Goal: Find specific page/section: Find specific page/section

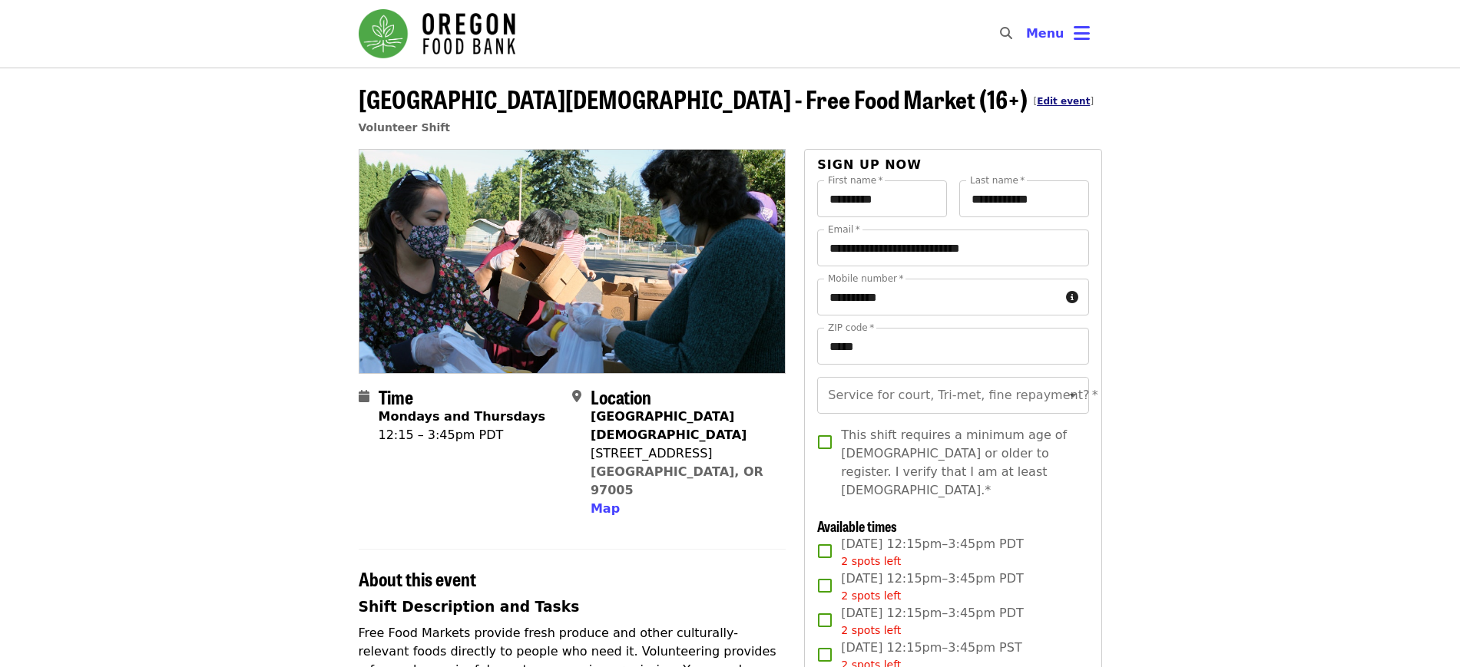
click at [1037, 102] on link "Edit event" at bounding box center [1063, 101] width 53 height 11
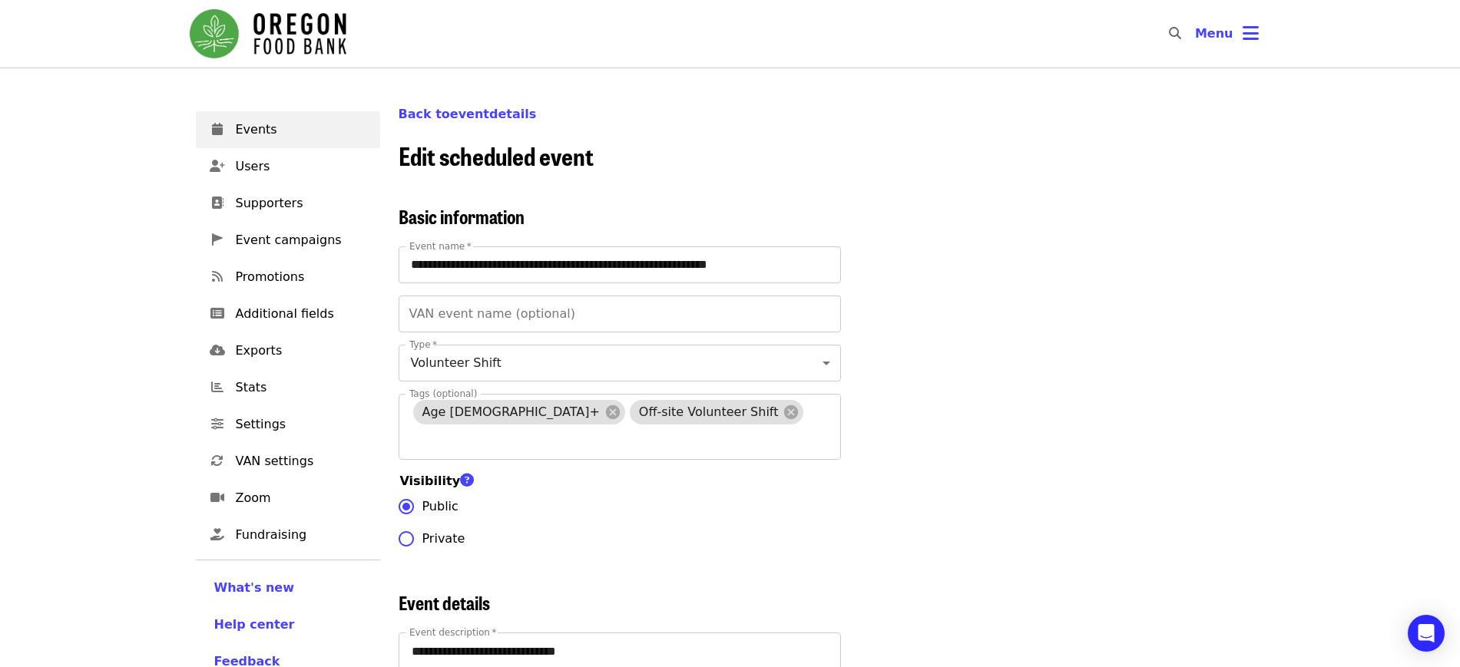
click at [465, 107] on link "Back to event details" at bounding box center [467, 114] width 138 height 15
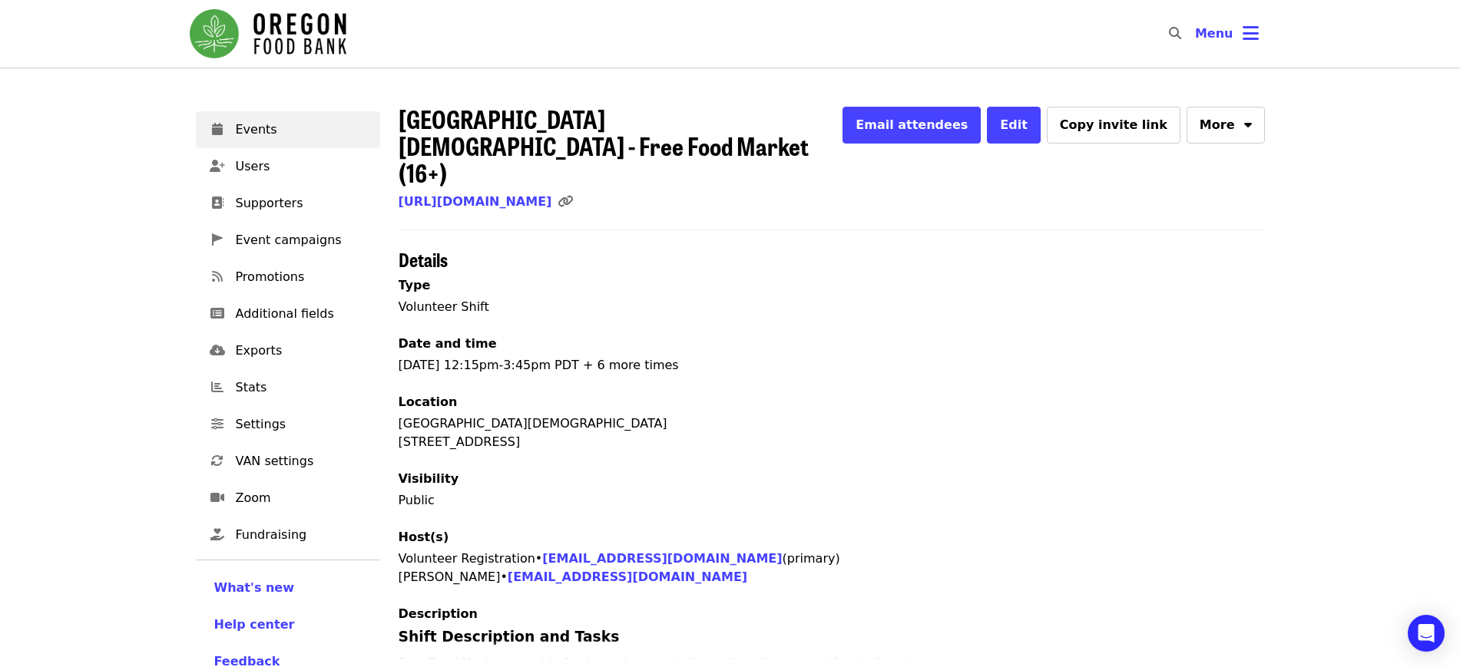
scroll to position [652, 0]
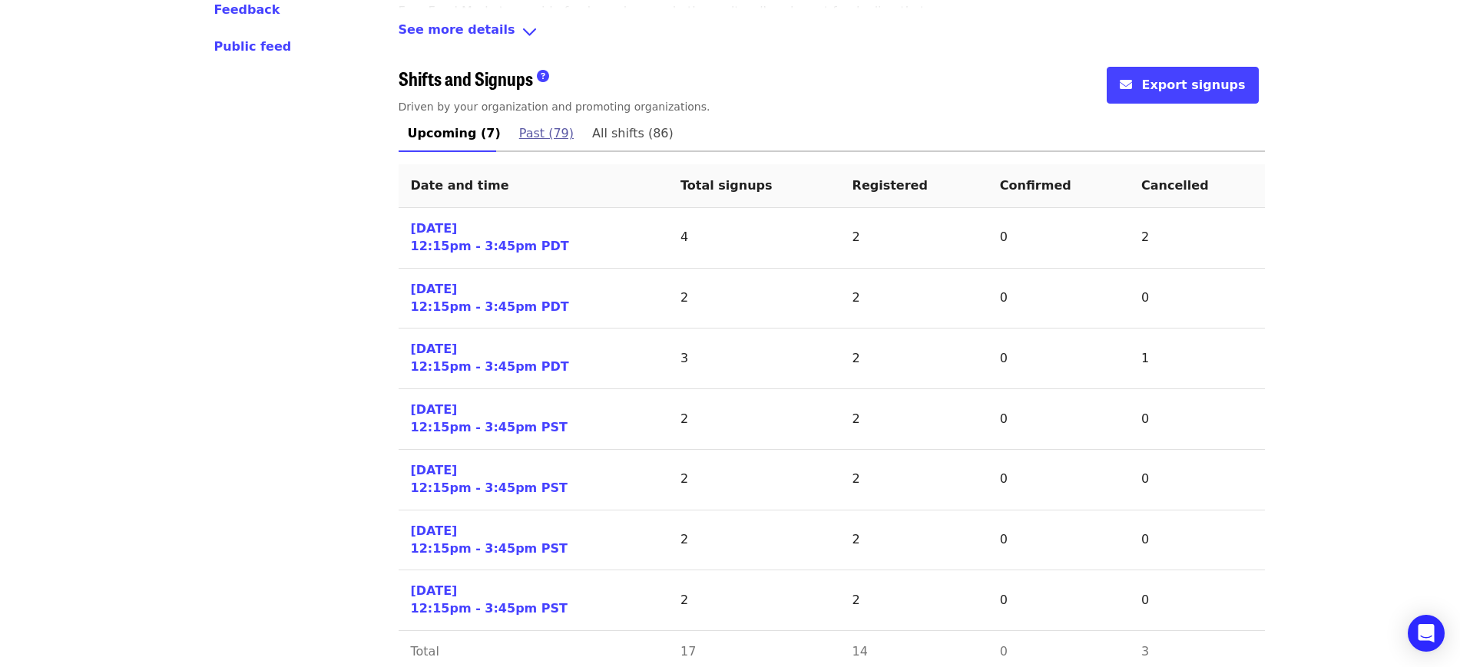
click at [542, 123] on span "Past (79)" at bounding box center [546, 133] width 55 height 21
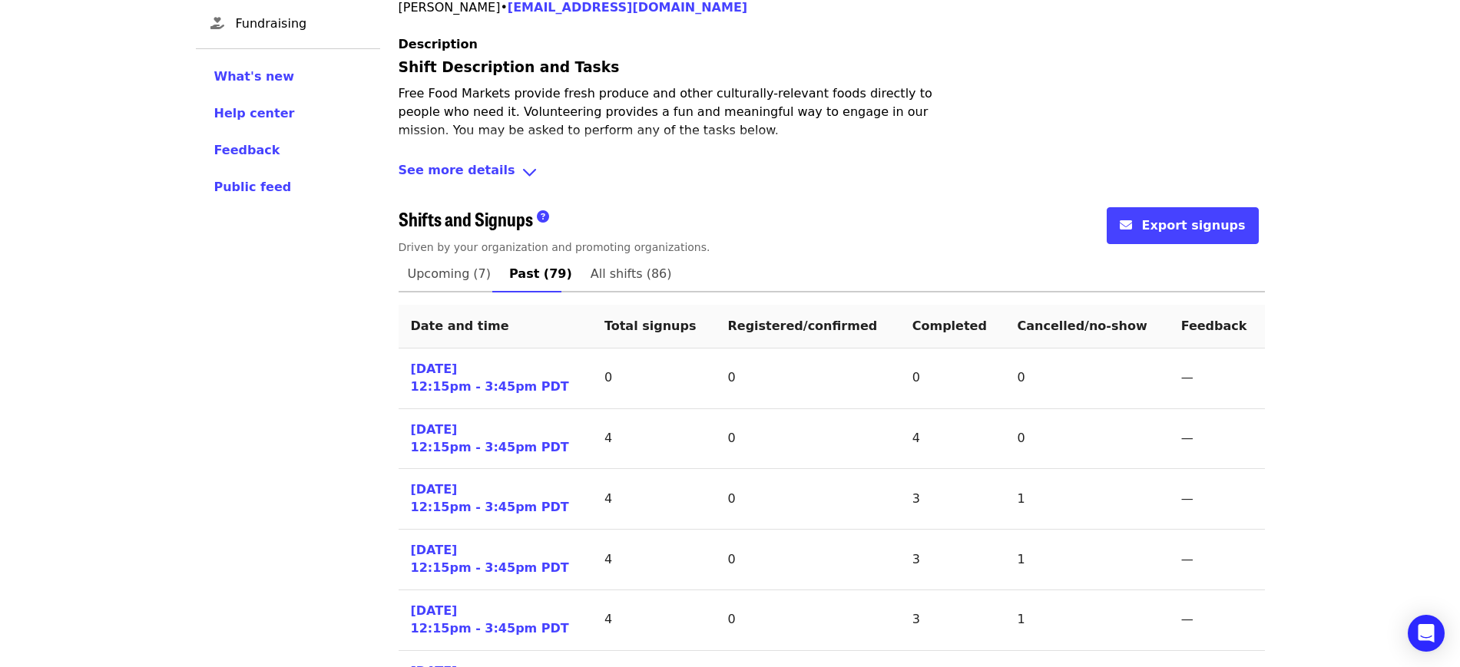
scroll to position [511, 0]
click at [446, 264] on span "Upcoming (7)" at bounding box center [450, 274] width 84 height 21
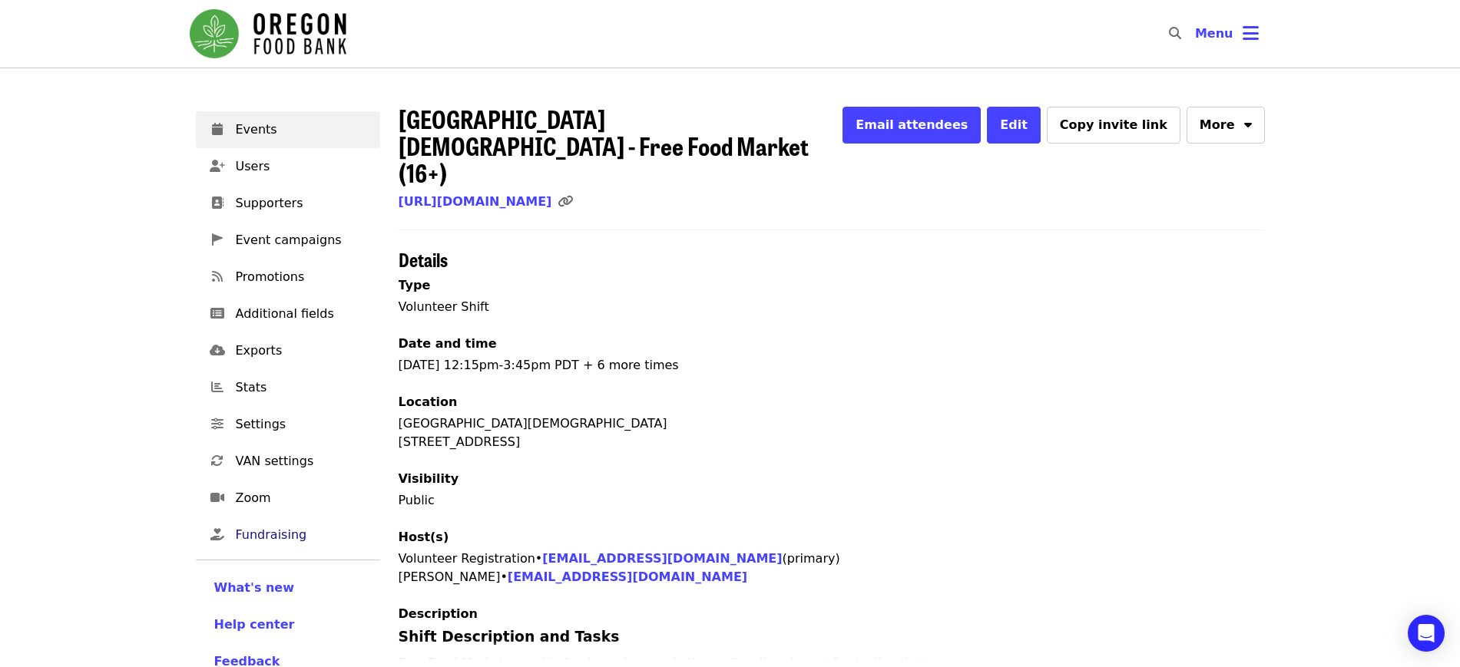
scroll to position [630, 0]
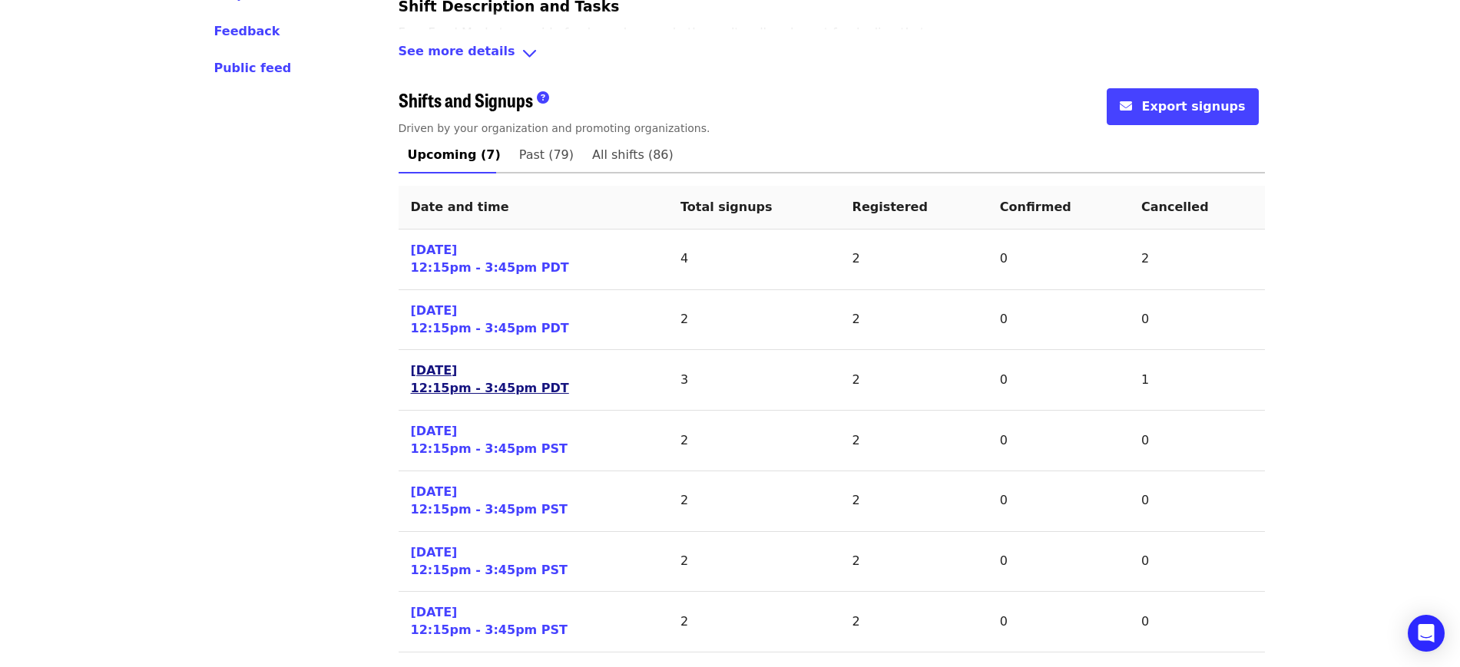
click at [438, 362] on link "[DATE] 12:15pm - 3:45pm PDT" at bounding box center [490, 379] width 158 height 35
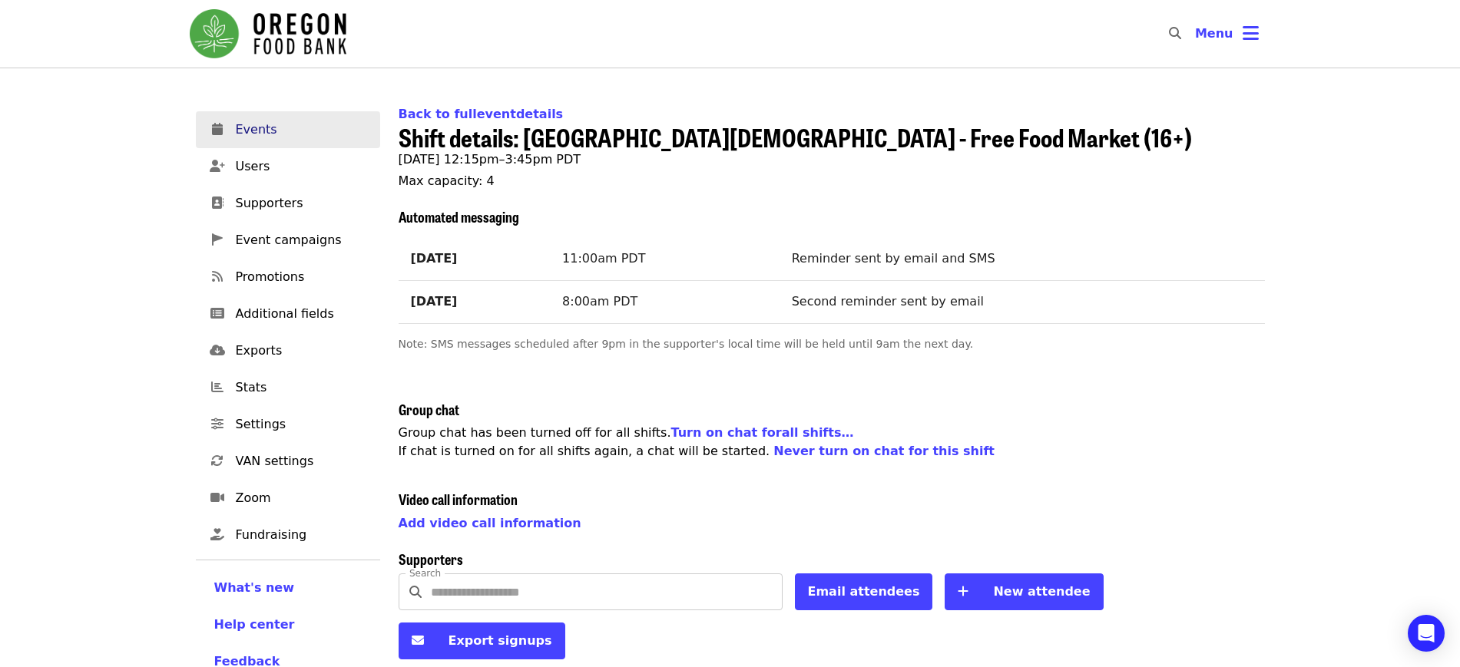
click at [250, 128] on span "Events" at bounding box center [302, 130] width 132 height 18
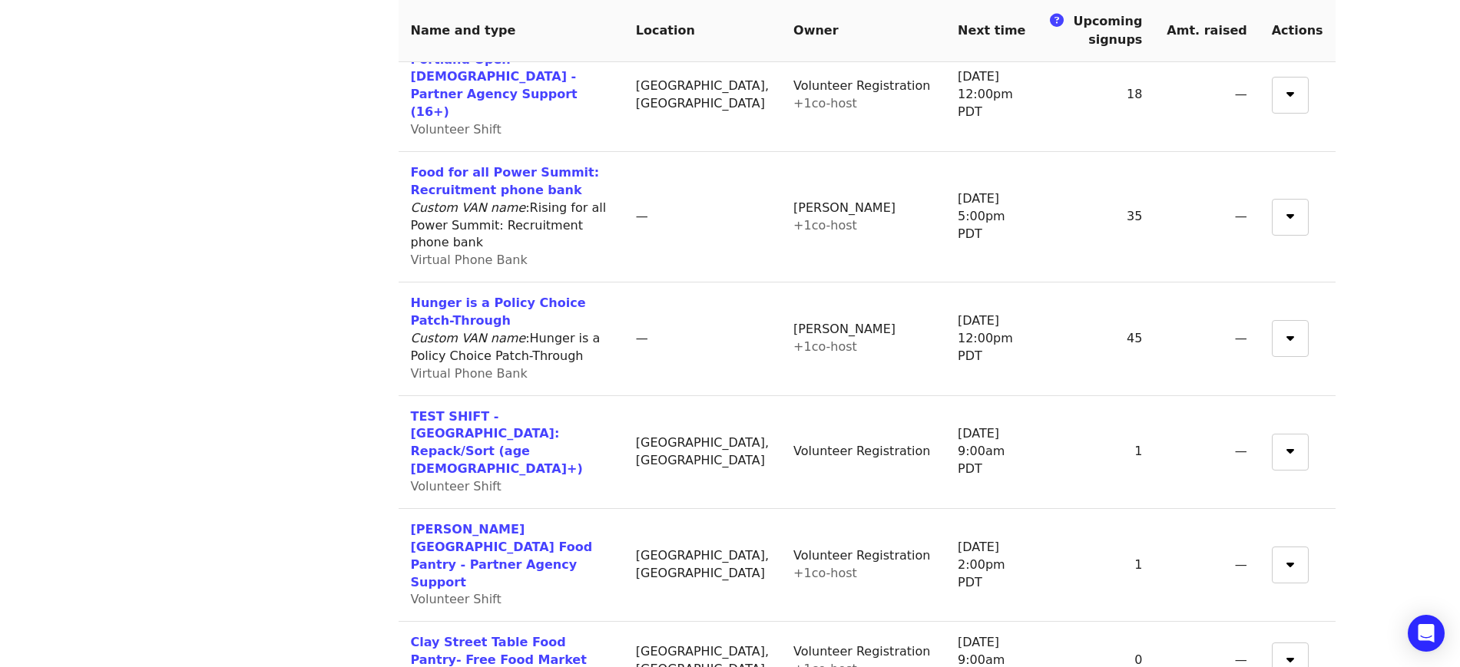
scroll to position [1643, 0]
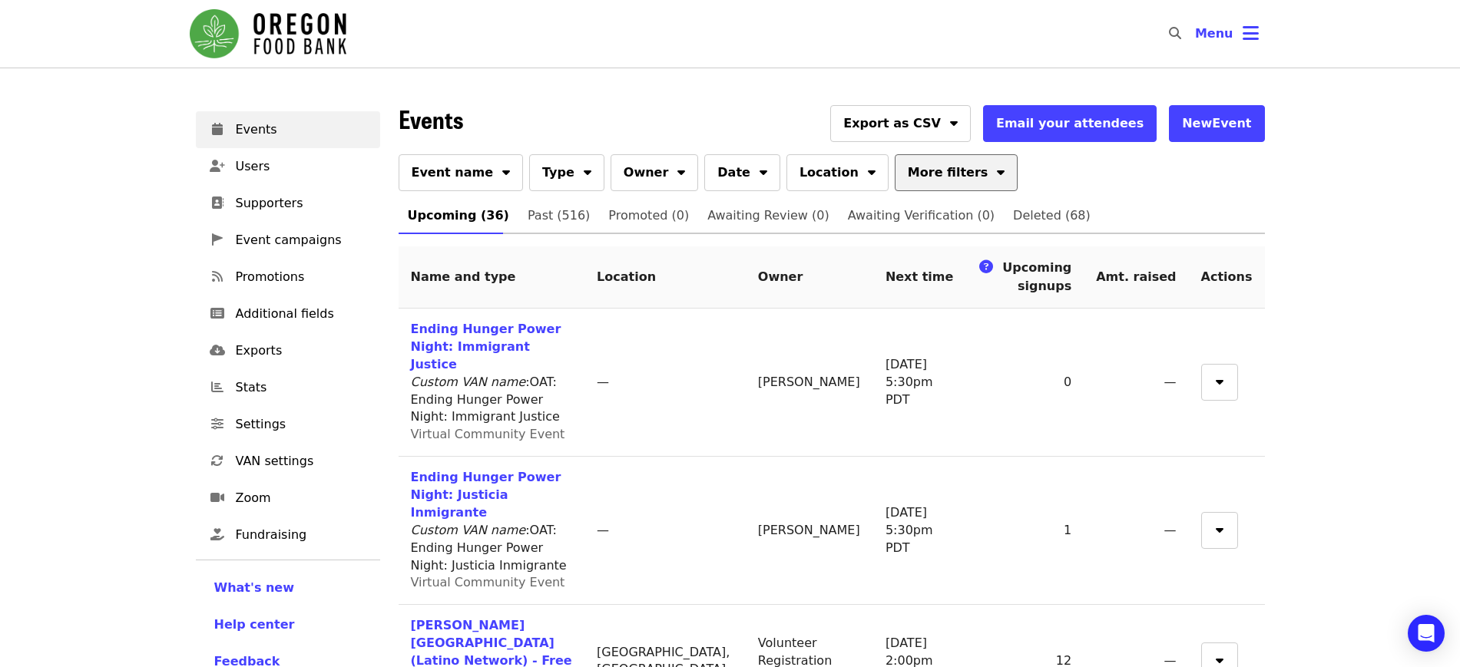
click at [997, 161] on span at bounding box center [1001, 170] width 8 height 18
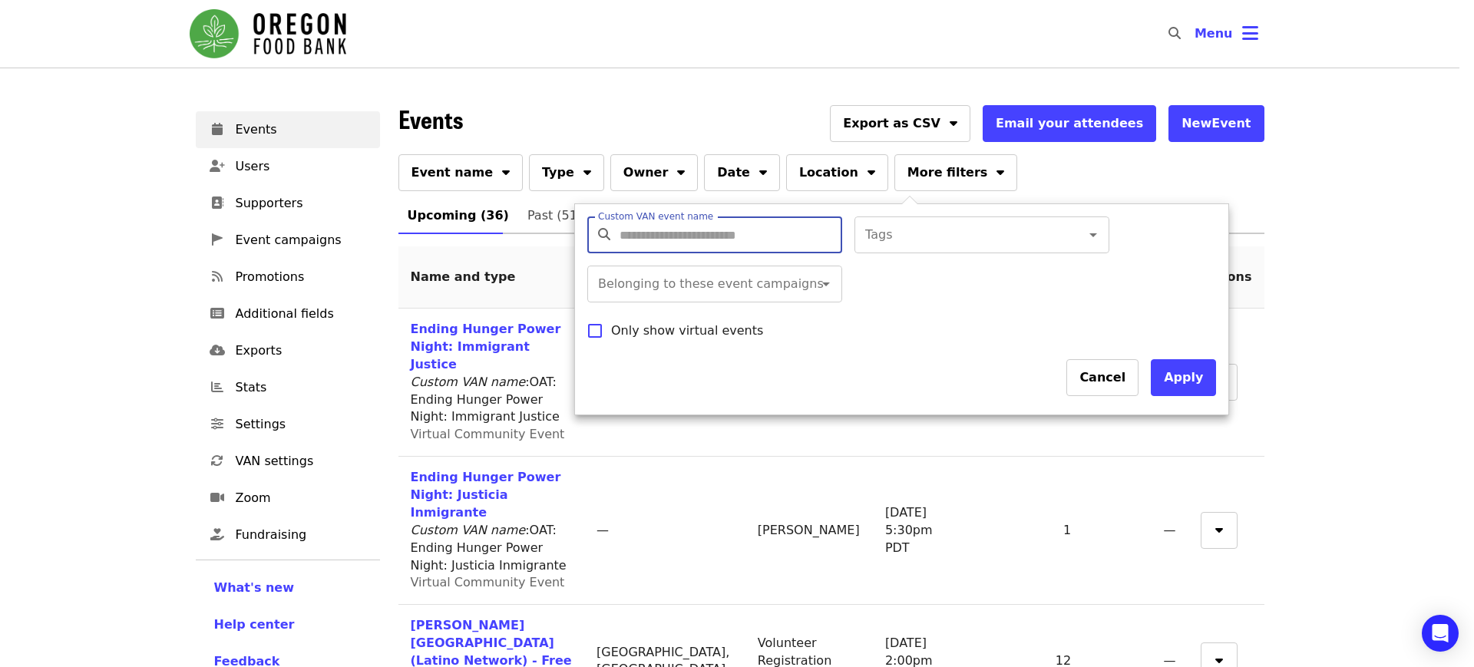
click at [719, 238] on input "Custom VAN event name" at bounding box center [728, 235] width 217 height 37
type input "*********"
click at [1171, 396] on button "Apply" at bounding box center [1183, 377] width 65 height 37
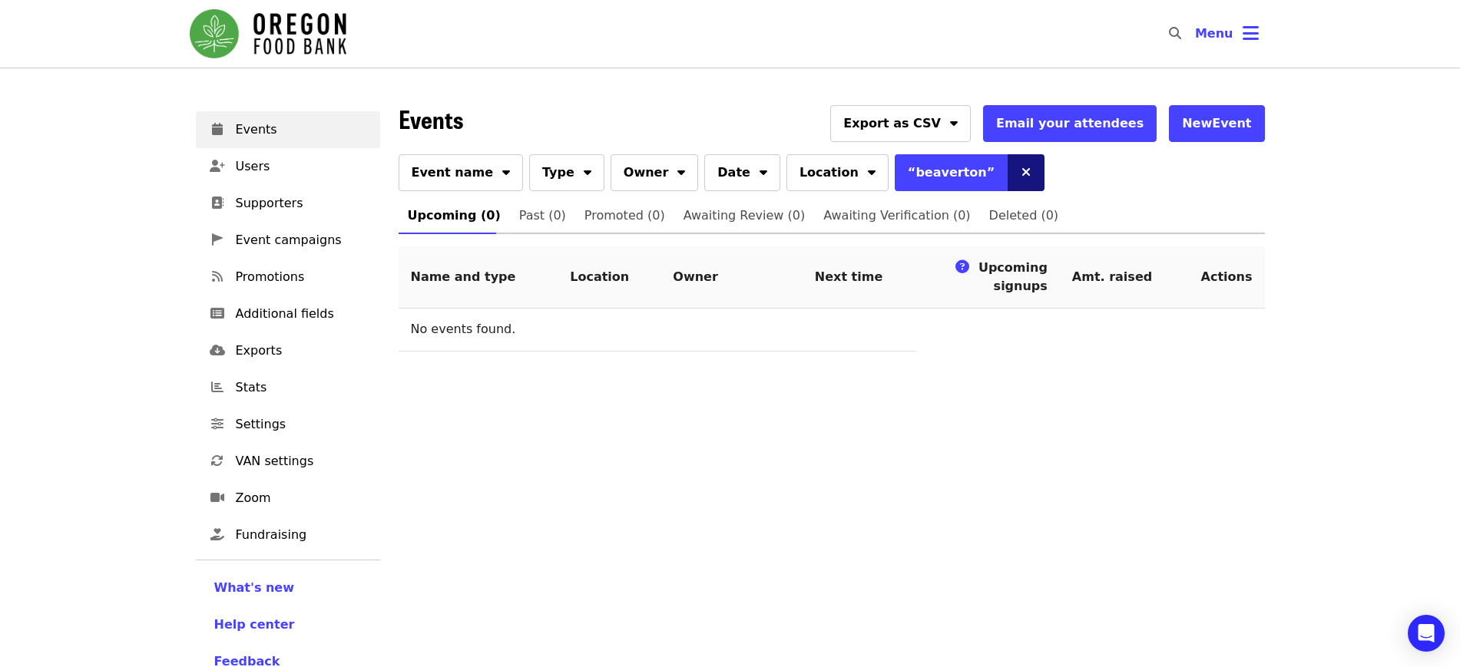
click at [1021, 173] on icon "times icon" at bounding box center [1025, 172] width 9 height 15
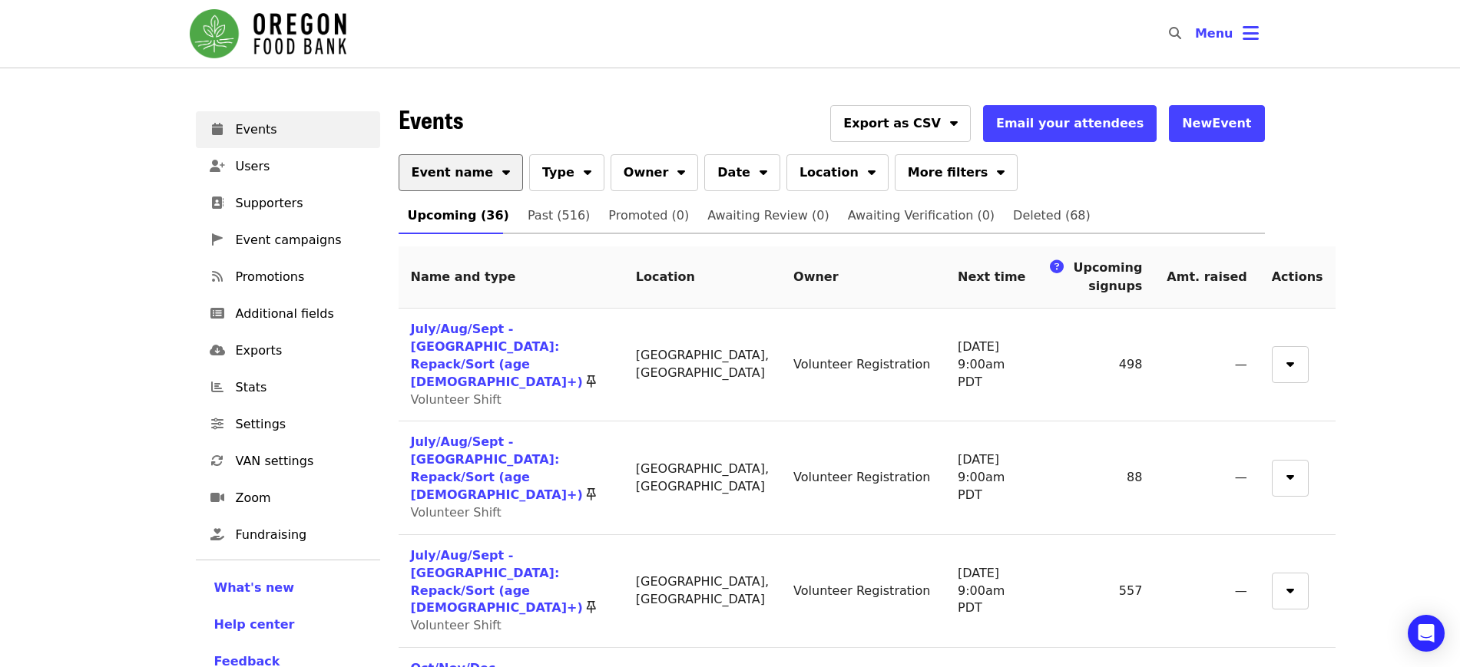
click at [480, 169] on button "Event name" at bounding box center [460, 172] width 125 height 37
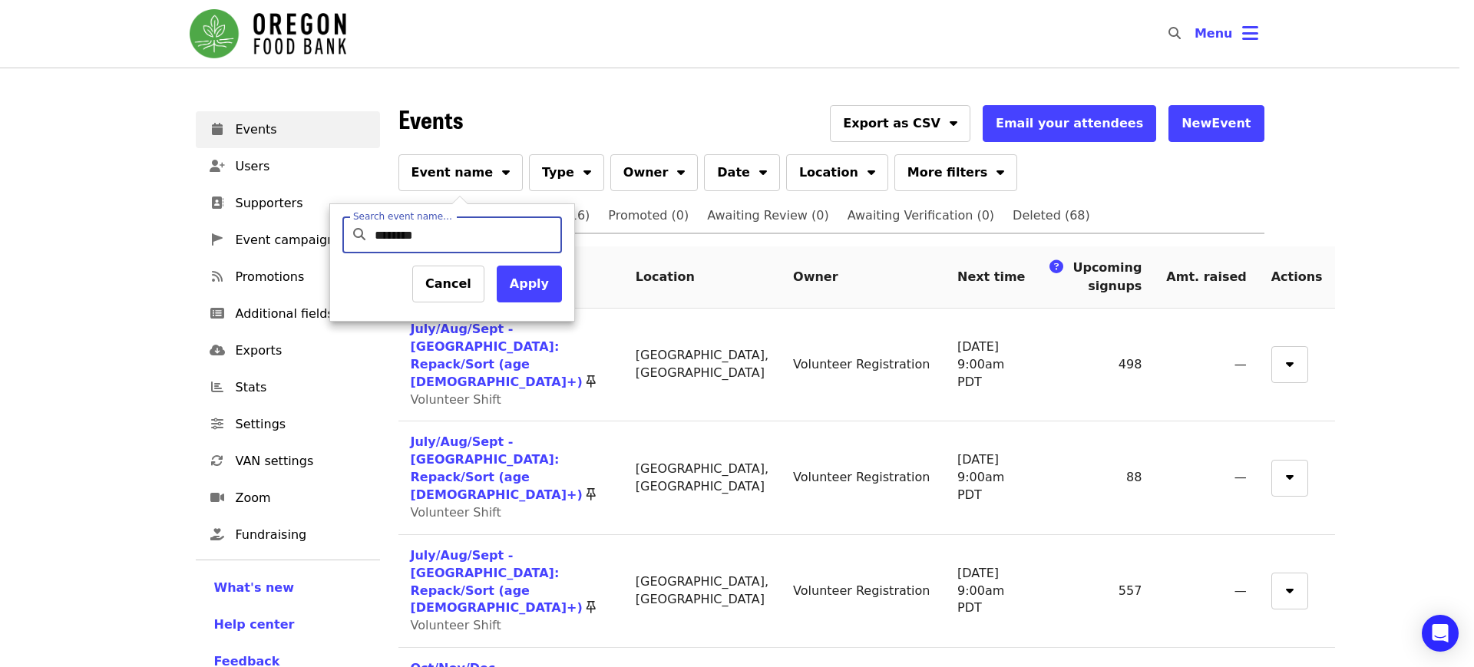
type input "*********"
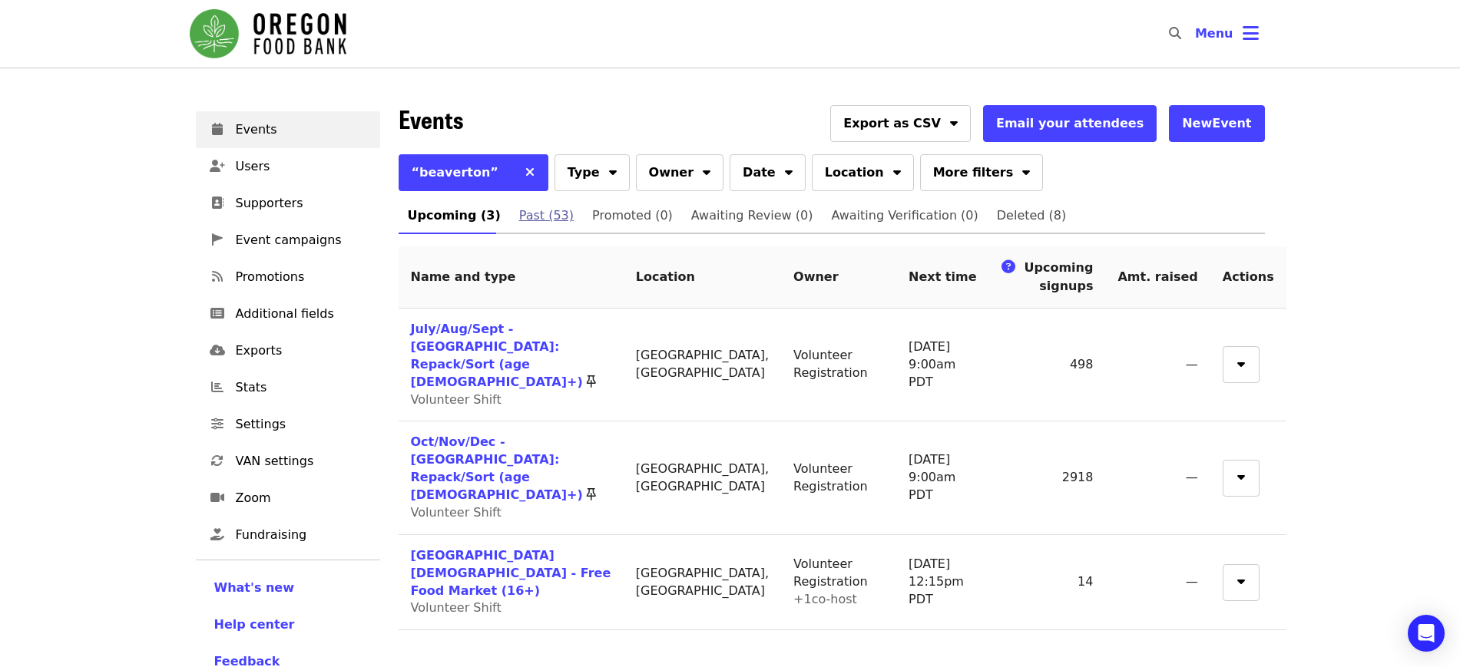
click at [531, 218] on span "Past (53)" at bounding box center [546, 215] width 55 height 21
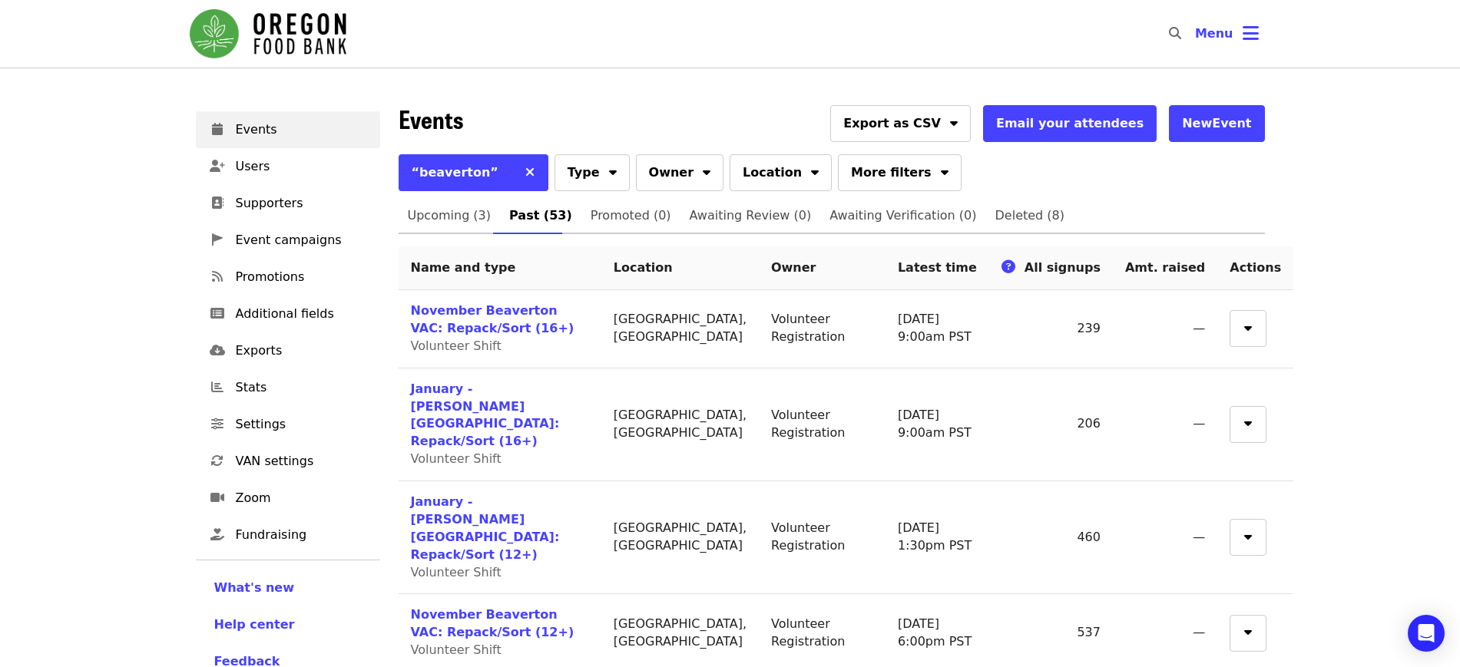
scroll to position [1, 0]
click at [448, 209] on span "Upcoming (3)" at bounding box center [450, 214] width 84 height 21
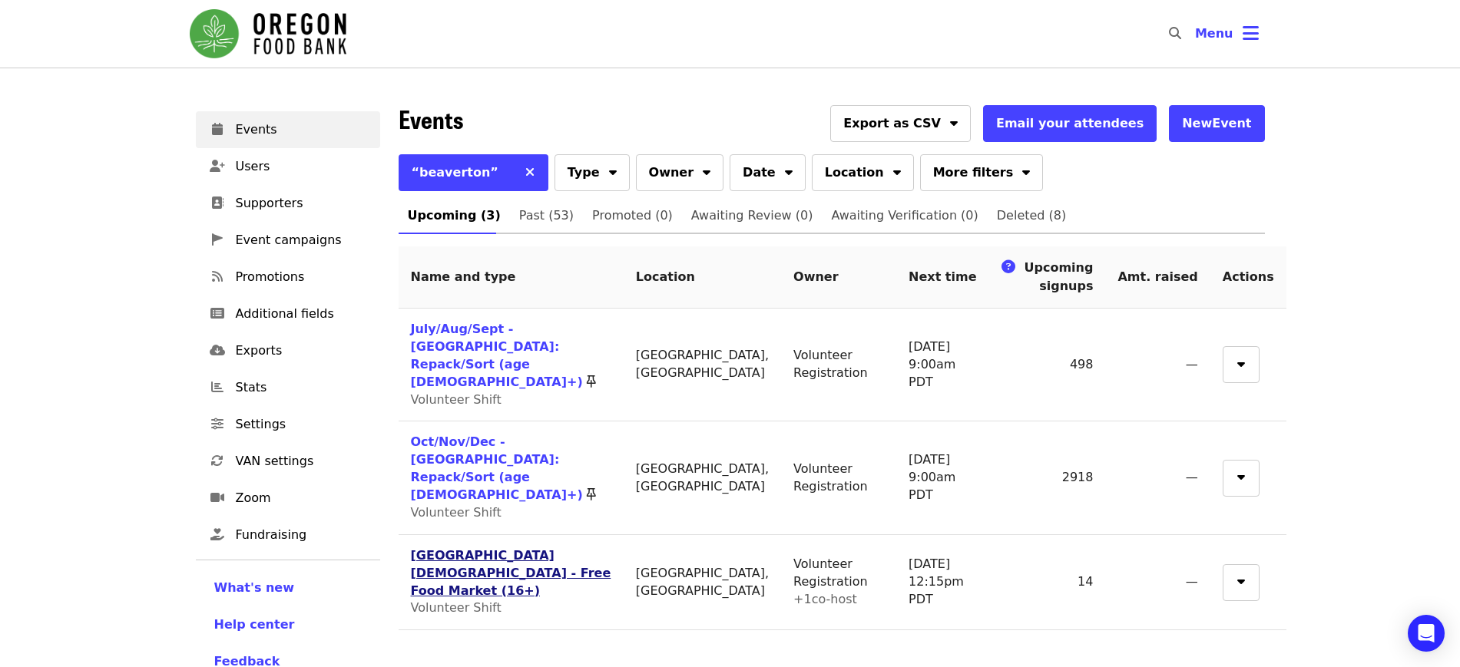
click at [465, 548] on link "[GEOGRAPHIC_DATA][DEMOGRAPHIC_DATA] - Free Food Market (16+)" at bounding box center [511, 573] width 200 height 50
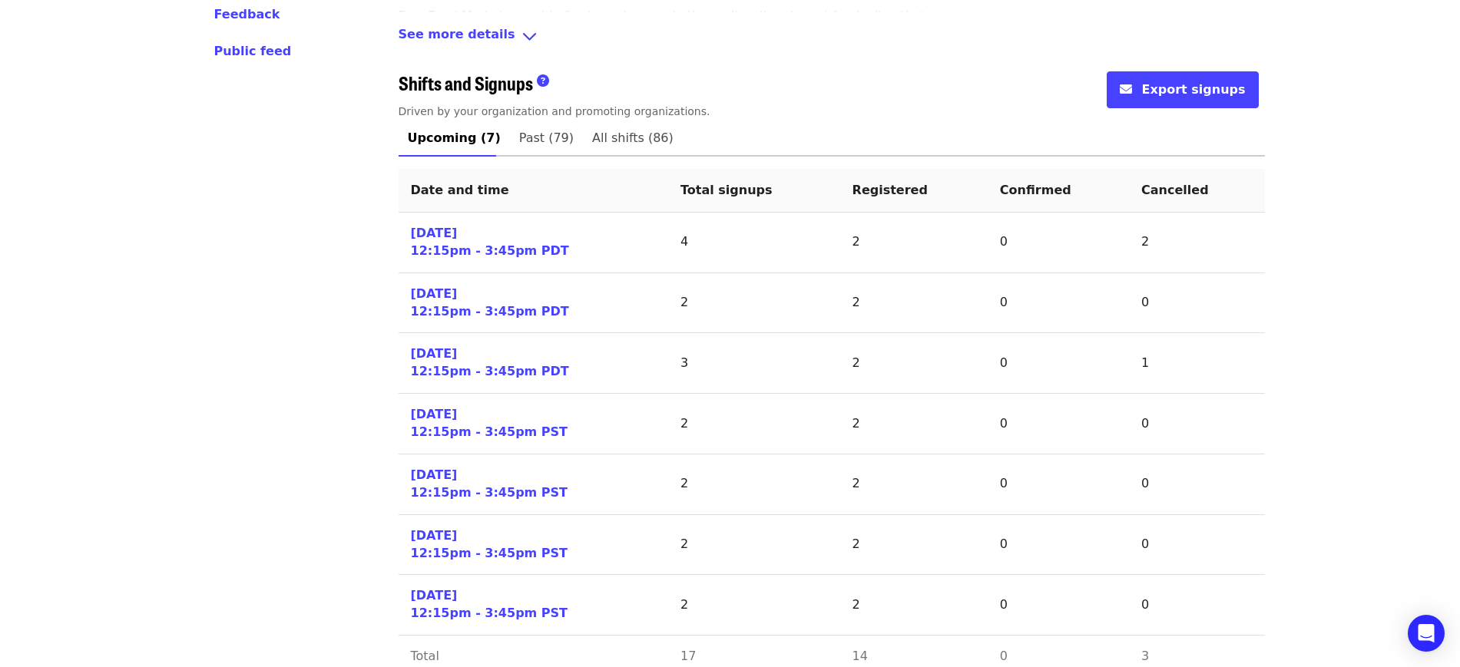
scroll to position [652, 0]
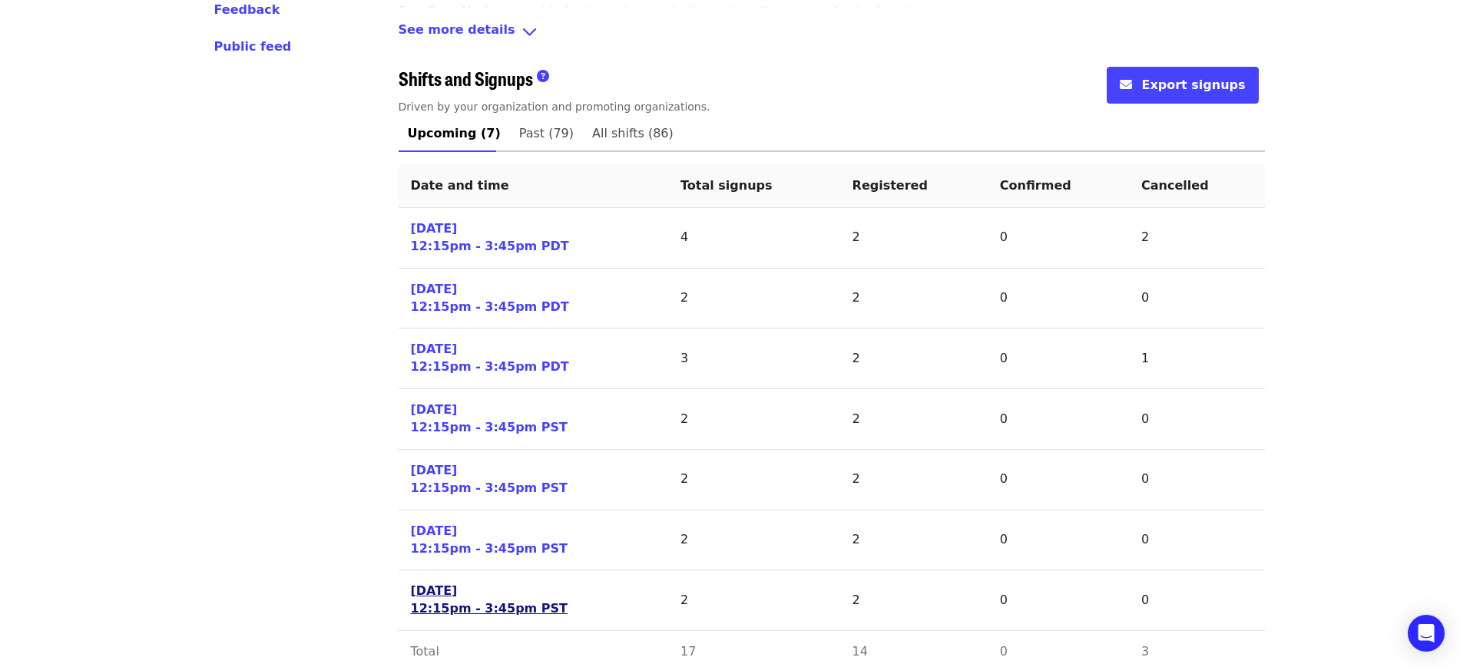
click at [485, 583] on link "[DATE] 12:15pm - 3:45pm PST" at bounding box center [489, 600] width 157 height 35
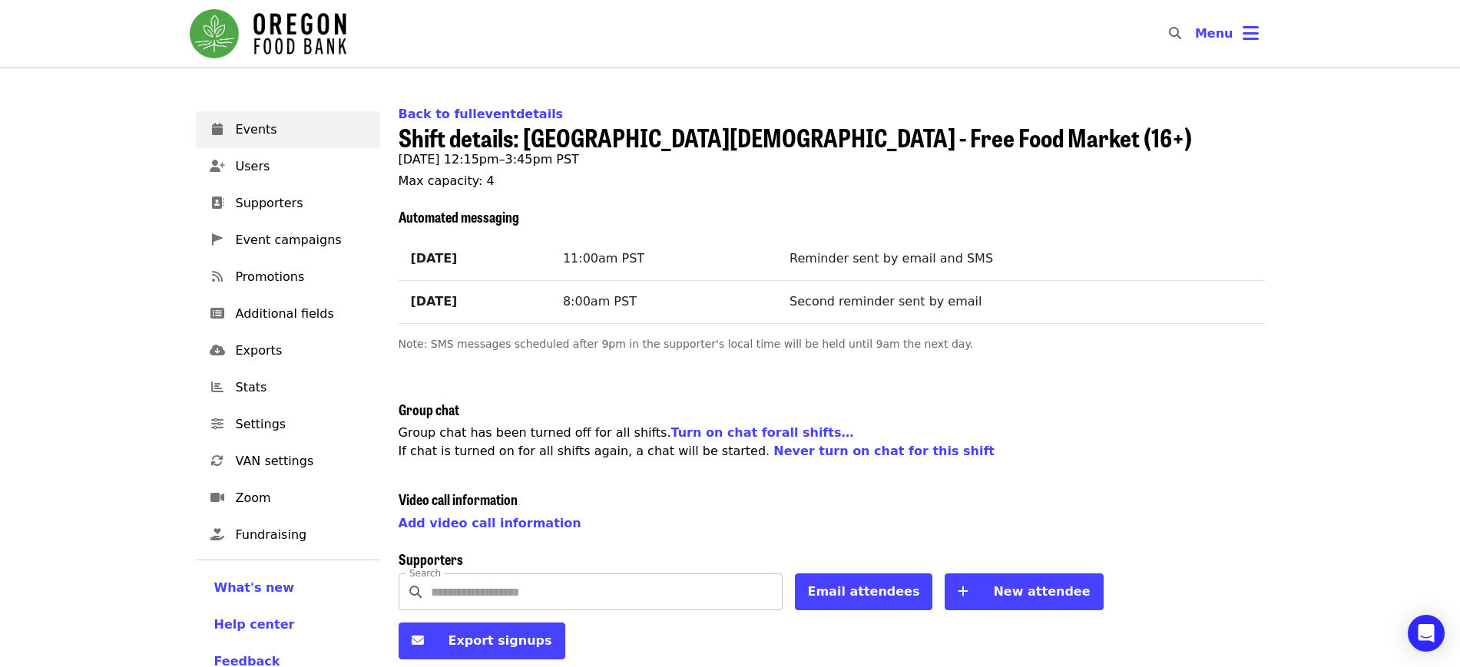
scroll to position [226, 0]
